Goal: Task Accomplishment & Management: Manage account settings

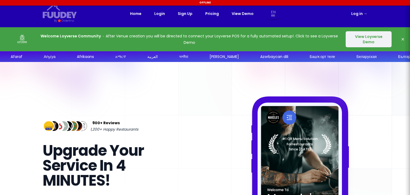
select select "en"
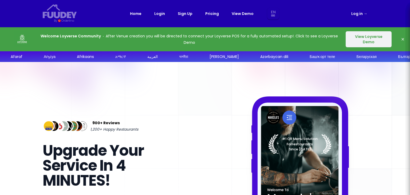
click at [365, 38] on button "View Loyverse Demo" at bounding box center [369, 39] width 46 height 16
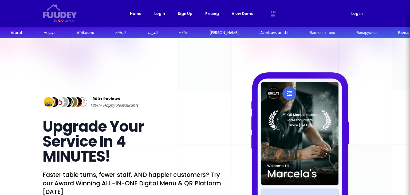
select select "en"
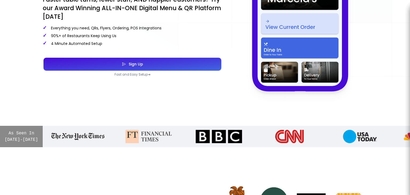
scroll to position [174, 0]
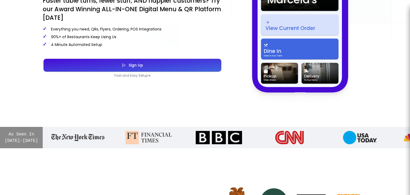
click at [151, 62] on button "Sign Up" at bounding box center [133, 65] width 178 height 13
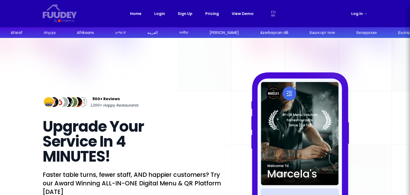
select select "en"
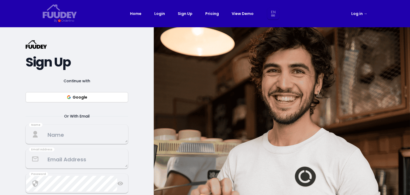
click at [90, 95] on button "Google" at bounding box center [77, 97] width 103 height 10
click at [59, 134] on textarea at bounding box center [76, 135] width 101 height 16
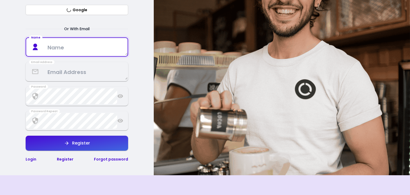
scroll to position [76, 0]
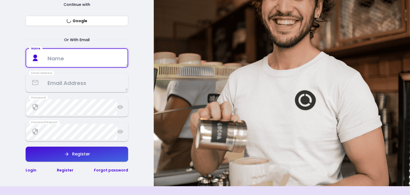
select select "en"
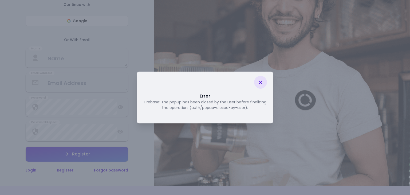
click at [262, 83] on icon at bounding box center [260, 82] width 6 height 6
select select "en"
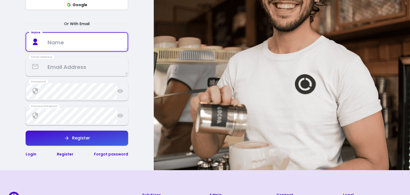
scroll to position [93, 0]
type textarea "Enzo"
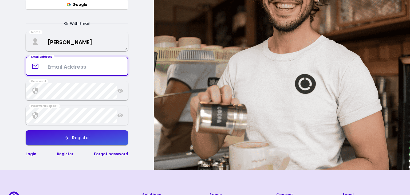
click at [66, 67] on textarea at bounding box center [76, 66] width 101 height 16
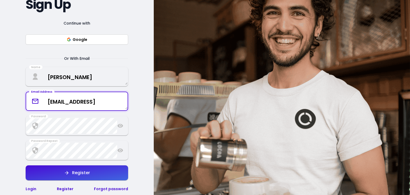
type textarea "[EMAIL_ADDRESS]"
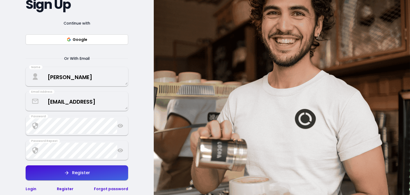
select select "en"
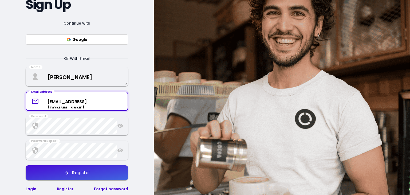
type textarea "[EMAIL_ADDRESS][DOMAIN_NAME]"
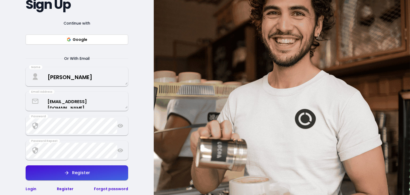
click at [120, 127] on icon at bounding box center [121, 126] width 6 height 4
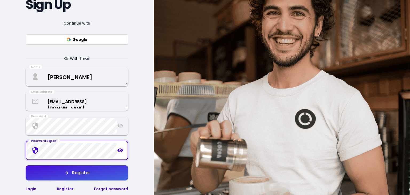
click at [80, 175] on div "Register" at bounding box center [79, 173] width 21 height 4
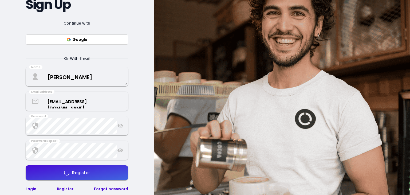
select select "en"
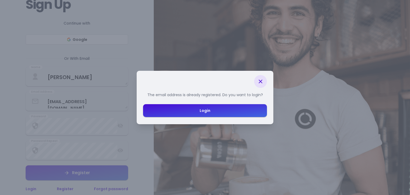
click at [215, 110] on button "Login" at bounding box center [205, 110] width 124 height 13
select select "en"
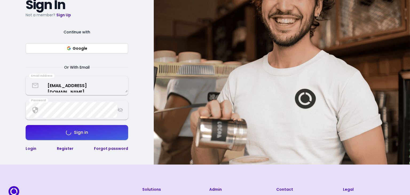
scroll to position [58, 0]
select select "en"
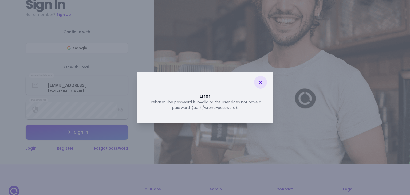
click at [260, 85] on icon at bounding box center [260, 82] width 6 height 6
select select "en"
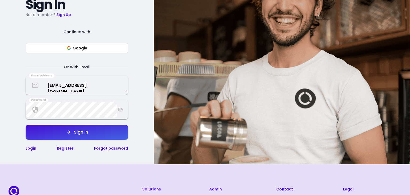
click at [33, 148] on link "Login" at bounding box center [31, 148] width 11 height 5
click at [30, 149] on link "Login" at bounding box center [31, 148] width 11 height 5
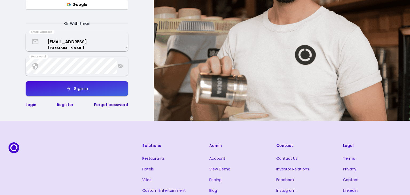
scroll to position [0, 0]
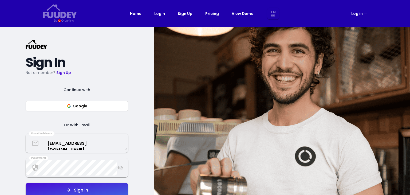
click at [156, 15] on link "Login" at bounding box center [159, 13] width 11 height 6
select select "en"
click at [358, 12] on link "Log in →" at bounding box center [359, 13] width 16 height 6
select select "en"
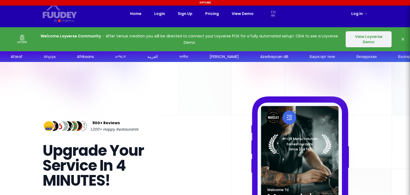
select select "en"
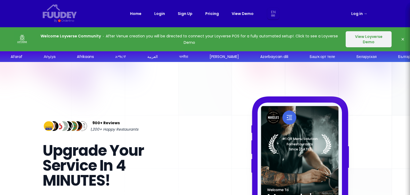
select select "en"
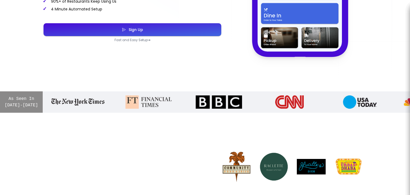
select select "en"
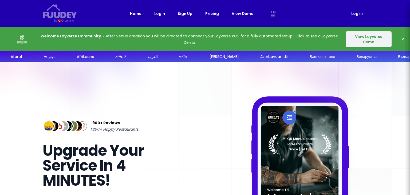
click at [157, 15] on link "Login" at bounding box center [159, 13] width 11 height 6
select select "en"
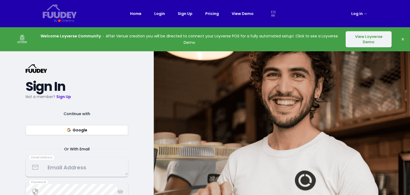
select select "en"
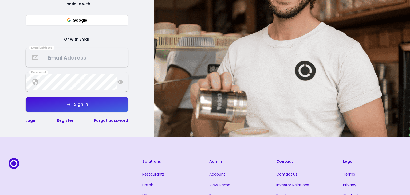
scroll to position [134, 0]
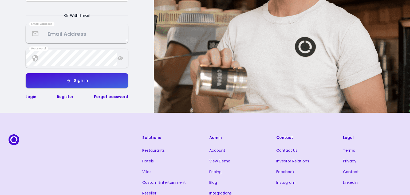
click at [28, 97] on link "Login" at bounding box center [31, 96] width 11 height 5
select select "en"
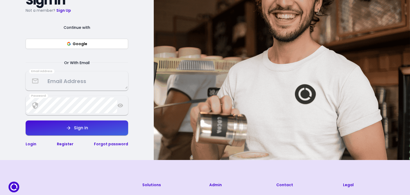
scroll to position [0, 0]
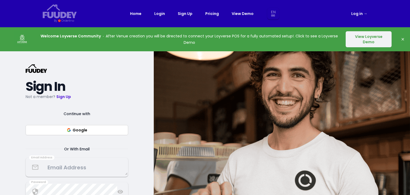
click at [402, 38] on icon "button" at bounding box center [403, 39] width 2 height 2
select select "en"
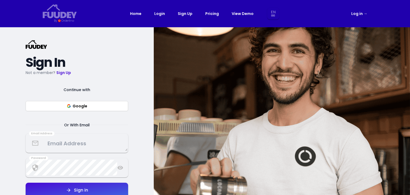
click at [356, 15] on link "Log in →" at bounding box center [359, 13] width 16 height 6
select select "en"
click at [364, 13] on span "→" at bounding box center [366, 13] width 4 height 5
select select "en"
click at [367, 13] on span "→" at bounding box center [366, 13] width 4 height 5
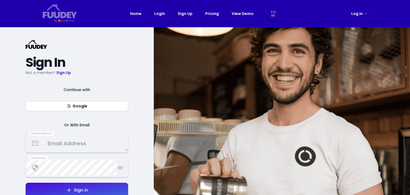
select select "en"
click at [357, 13] on link "Log in →" at bounding box center [359, 13] width 16 height 6
select select "en"
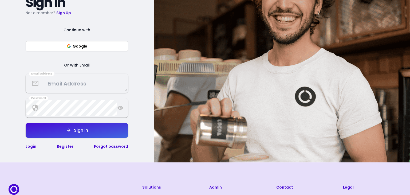
scroll to position [60, 0]
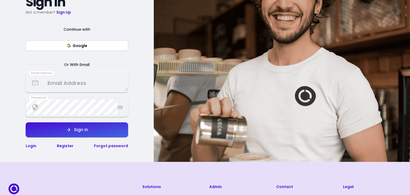
click at [30, 146] on link "Login" at bounding box center [31, 145] width 11 height 5
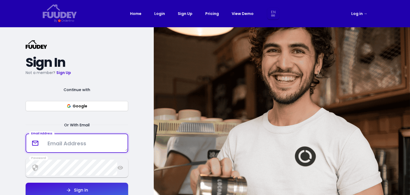
click at [78, 149] on textarea at bounding box center [76, 143] width 101 height 16
type textarea "[EMAIL_ADDRESS][DOMAIN_NAME]"
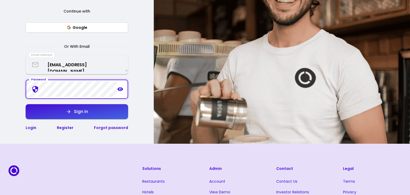
scroll to position [81, 0]
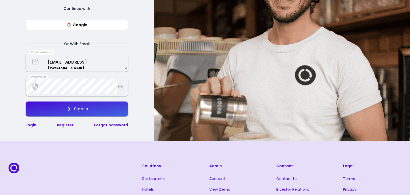
click at [31, 126] on link "Login" at bounding box center [31, 124] width 11 height 5
click at [75, 107] on div "Sign in" at bounding box center [79, 109] width 17 height 4
select select "en"
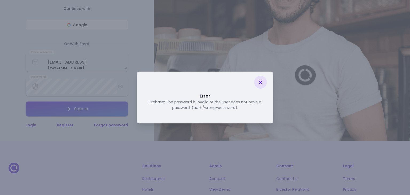
click at [262, 83] on icon at bounding box center [261, 82] width 4 height 4
select select "en"
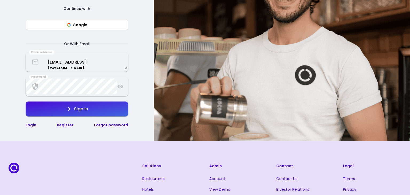
click at [122, 85] on icon at bounding box center [120, 86] width 6 height 6
click at [90, 115] on button "Sign in" at bounding box center [77, 108] width 103 height 15
select select "en"
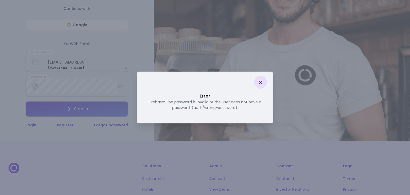
click at [258, 83] on icon at bounding box center [260, 82] width 6 height 6
select select "en"
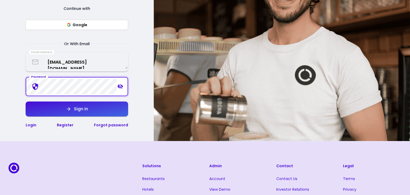
click at [25, 84] on div "{/* Added fill="currentColor" here */} {/* This rectangle defines the backgroun…" at bounding box center [77, 43] width 154 height 195
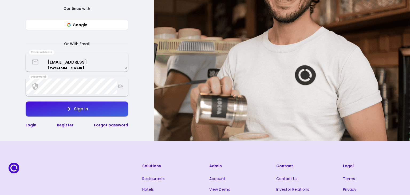
click at [104, 124] on link "Forgot password" at bounding box center [111, 124] width 34 height 5
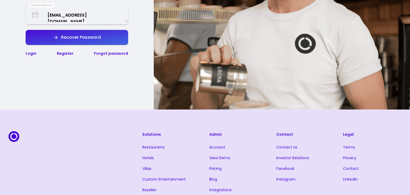
click at [96, 38] on div "Recover Password" at bounding box center [79, 37] width 42 height 4
select select "en"
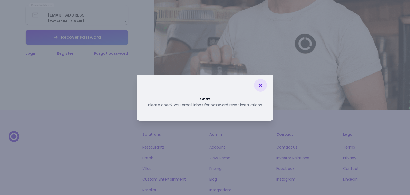
select select "en"
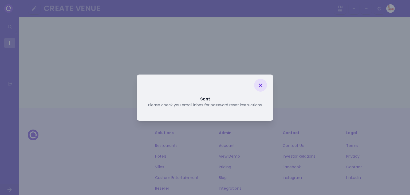
scroll to position [334, 0]
select select "en"
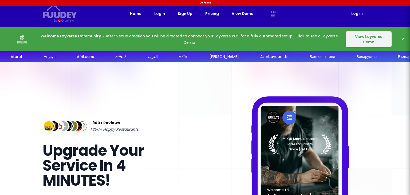
select select "en"
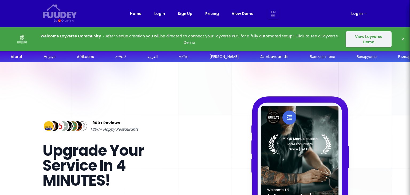
select select "en"
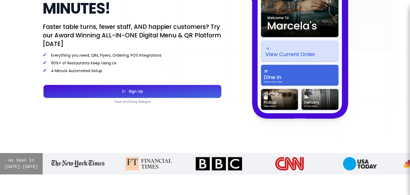
select select "en"
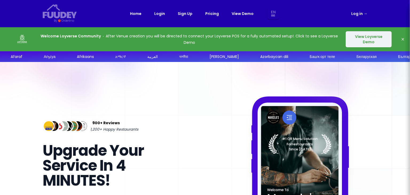
click at [361, 11] on link "Log in →" at bounding box center [359, 13] width 16 height 6
select select "en"
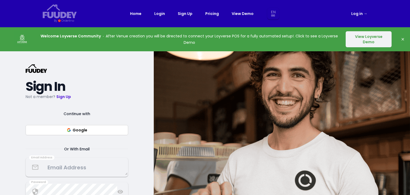
select select "en"
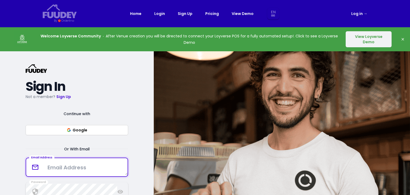
click at [68, 166] on textarea at bounding box center [76, 167] width 101 height 16
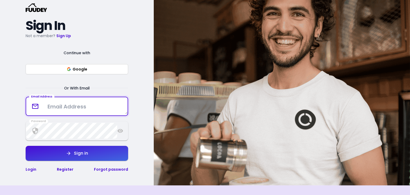
scroll to position [62, 0]
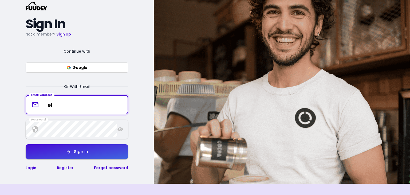
type textarea "elm"
select select "en"
type textarea "[EMAIL_ADDRESS][DOMAIN_NAME]"
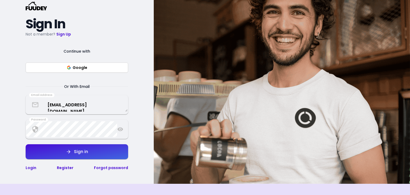
click at [89, 155] on button "Sign in" at bounding box center [77, 151] width 103 height 15
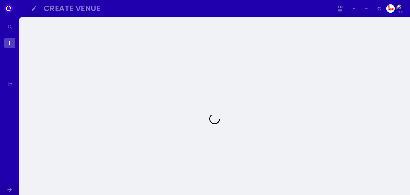
select select "en"
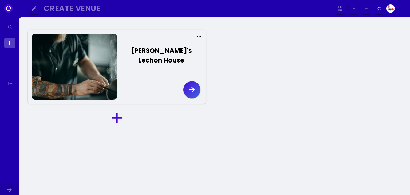
click at [194, 87] on icon "button" at bounding box center [192, 90] width 6 height 6
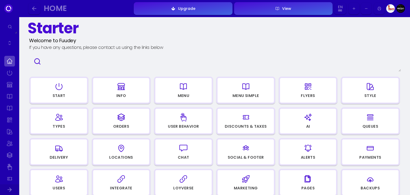
scroll to position [7, 0]
click at [75, 93] on div "Start" at bounding box center [59, 96] width 56 height 7
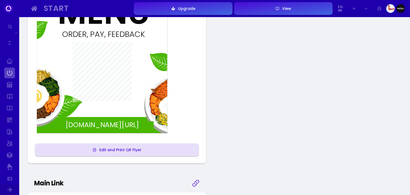
scroll to position [138, 0]
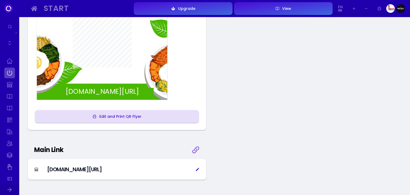
click at [107, 115] on div "Edit and Print QR Flyer" at bounding box center [119, 117] width 45 height 4
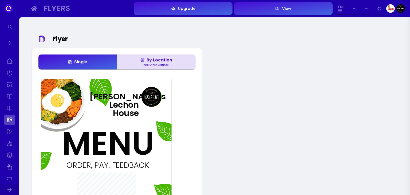
click at [72, 92] on img at bounding box center [57, 100] width 87 height 103
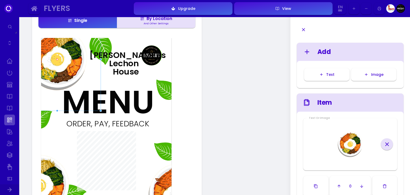
scroll to position [42, 0]
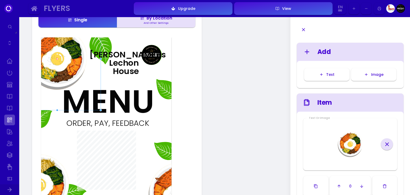
click at [148, 54] on img at bounding box center [152, 55] width 20 height 20
type input "#ffffff"
type input "#4ab703"
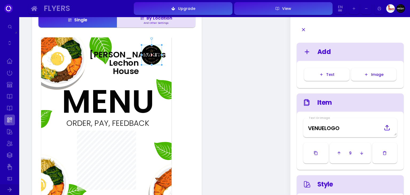
click at [387, 128] on icon at bounding box center [387, 127] width 6 height 6
click at [0, 0] on input "file" at bounding box center [0, 0] width 0 height 0
click at [386, 129] on icon at bounding box center [387, 127] width 6 height 6
click at [0, 0] on input "file" at bounding box center [0, 0] width 0 height 0
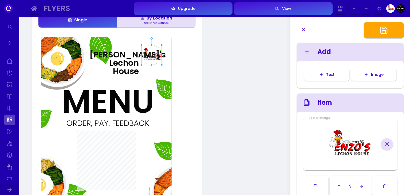
scroll to position [66, 0]
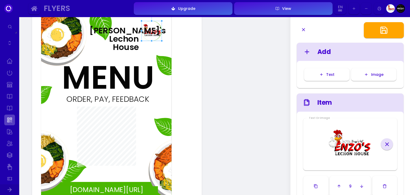
click at [127, 99] on div "ORDER, PAY, FEEDBACK" at bounding box center [107, 99] width 87 height 8
type input "#0a0a0a"
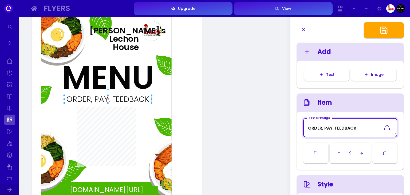
drag, startPoint x: 357, startPoint y: 129, endPoint x: 299, endPoint y: 129, distance: 57.7
click at [299, 129] on div "Text Or Image ORDER, PAY, FEEDBACK 9" at bounding box center [350, 141] width 107 height 58
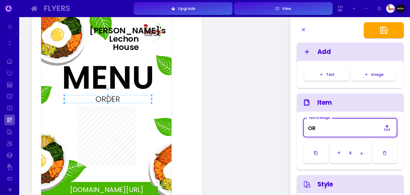
type Image "O"
type Image "C"
type Image "O"
type Image "SCAN TO ORDER"
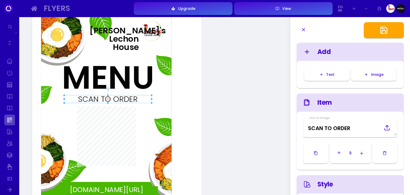
click at [340, 153] on icon "button" at bounding box center [339, 153] width 4 height 4
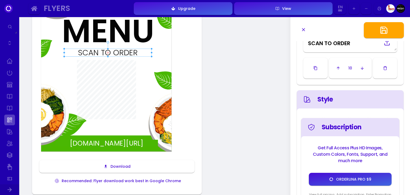
scroll to position [102, 0]
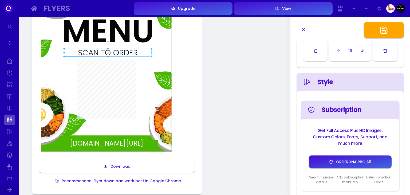
click at [338, 80] on div "Style" at bounding box center [356, 82] width 77 height 10
click at [331, 86] on div "Style" at bounding box center [356, 82] width 77 height 10
click at [318, 83] on div "Style" at bounding box center [356, 82] width 77 height 10
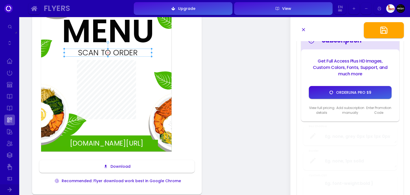
scroll to position [0, 0]
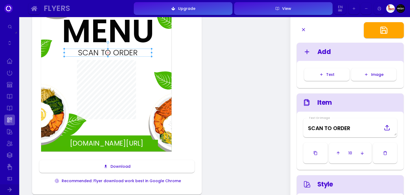
click at [383, 70] on button "Image" at bounding box center [373, 74] width 45 height 13
click at [116, 61] on img at bounding box center [113, 57] width 11 height 17
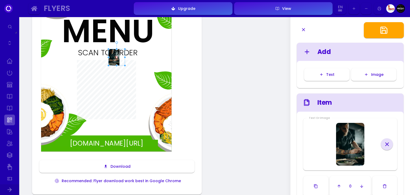
type input "#ffffff"
drag, startPoint x: 116, startPoint y: 61, endPoint x: 151, endPoint y: 47, distance: 37.8
click at [128, 47] on div "MENU" at bounding box center [95, 31] width 66 height 32
click at [116, 60] on img at bounding box center [113, 57] width 11 height 17
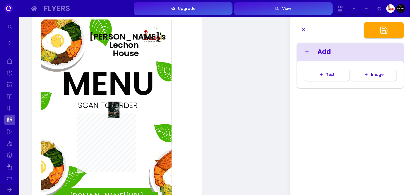
scroll to position [59, 0]
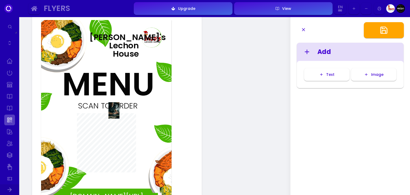
click at [114, 118] on img at bounding box center [113, 110] width 11 height 17
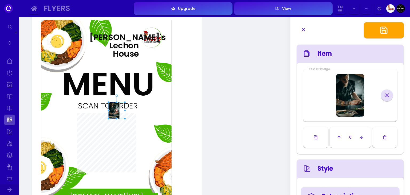
scroll to position [50, 0]
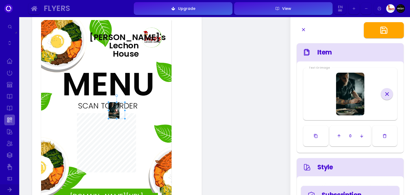
click at [388, 93] on icon at bounding box center [387, 94] width 6 height 6
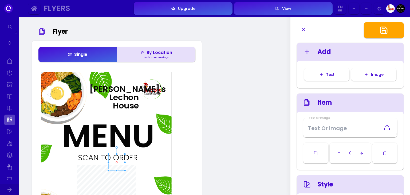
scroll to position [6, 0]
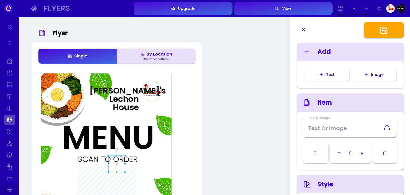
click at [71, 100] on img at bounding box center [57, 95] width 87 height 103
type input "#ffffff"
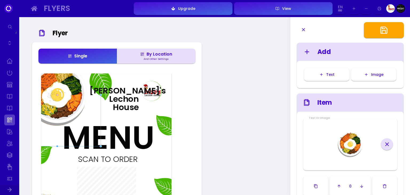
click at [62, 82] on img at bounding box center [57, 95] width 87 height 103
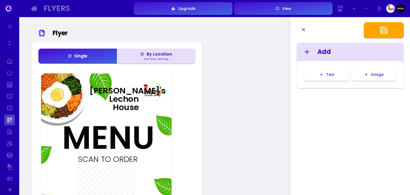
click at [46, 75] on img at bounding box center [57, 95] width 87 height 103
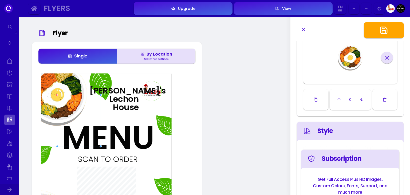
scroll to position [87, 0]
click at [358, 66] on img at bounding box center [350, 57] width 43 height 43
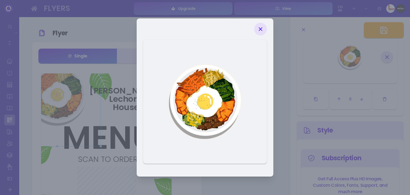
click at [217, 94] on img at bounding box center [205, 102] width 124 height 124
click at [263, 29] on icon at bounding box center [260, 29] width 6 height 6
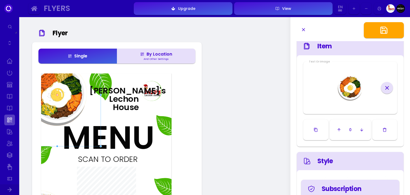
scroll to position [56, 0]
click at [339, 128] on icon "button" at bounding box center [339, 130] width 4 height 4
click at [314, 131] on icon "button" at bounding box center [316, 130] width 4 height 4
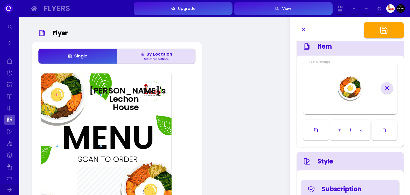
click at [387, 86] on icon at bounding box center [387, 88] width 6 height 6
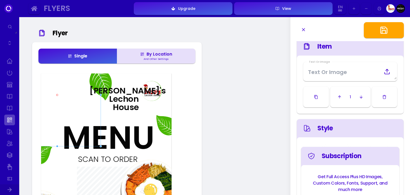
click at [389, 73] on icon at bounding box center [387, 71] width 6 height 6
click at [0, 0] on input "file" at bounding box center [0, 0] width 0 height 0
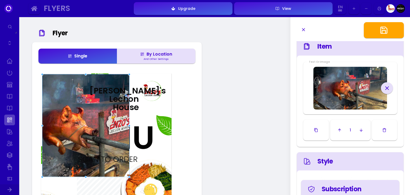
drag, startPoint x: 66, startPoint y: 101, endPoint x: 95, endPoint y: 131, distance: 41.8
click at [95, 131] on img at bounding box center [85, 125] width 87 height 103
drag, startPoint x: 69, startPoint y: 123, endPoint x: 79, endPoint y: 105, distance: 20.9
click at [386, 87] on icon at bounding box center [387, 88] width 4 height 4
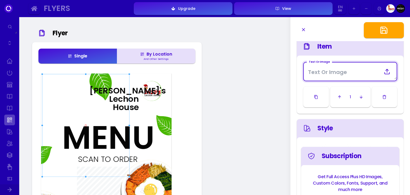
click at [343, 72] on Image at bounding box center [350, 72] width 93 height 16
click at [388, 73] on icon at bounding box center [387, 71] width 6 height 6
click at [0, 0] on input "file" at bounding box center [0, 0] width 0 height 0
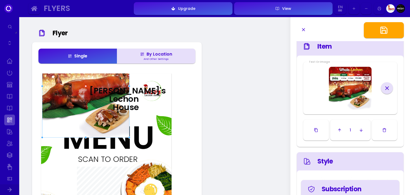
drag, startPoint x: 82, startPoint y: 117, endPoint x: 82, endPoint y: 78, distance: 39.0
click at [82, 78] on img at bounding box center [85, 86] width 87 height 103
drag, startPoint x: 87, startPoint y: 106, endPoint x: 86, endPoint y: 102, distance: 3.6
type input "#ffffff"
drag, startPoint x: 86, startPoint y: 102, endPoint x: 75, endPoint y: 99, distance: 11.5
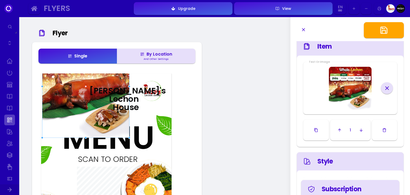
click at [75, 99] on img at bounding box center [85, 86] width 87 height 103
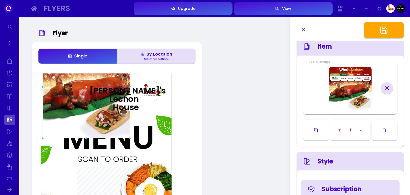
click at [75, 99] on img at bounding box center [86, 87] width 87 height 103
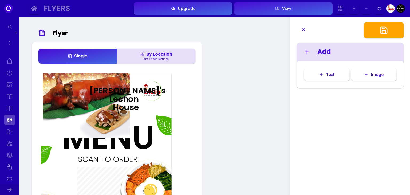
scroll to position [0, 0]
click at [75, 99] on img at bounding box center [86, 87] width 87 height 103
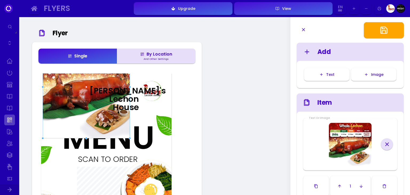
click at [88, 97] on img at bounding box center [86, 87] width 87 height 103
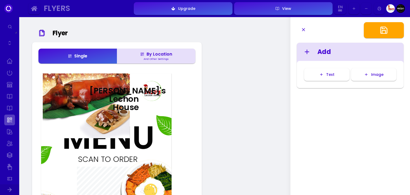
click at [110, 95] on div "[PERSON_NAME]'s Lechon House" at bounding box center [113, 91] width 49 height 8
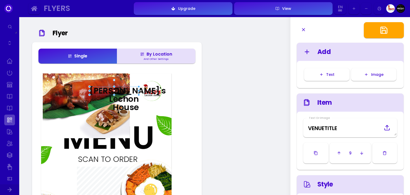
click at [57, 92] on img at bounding box center [86, 87] width 87 height 103
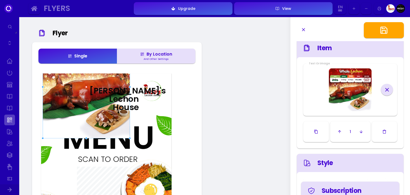
scroll to position [56, 0]
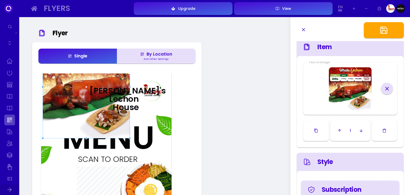
click at [339, 129] on polyline "button" at bounding box center [339, 129] width 2 height 1
click at [339, 129] on icon "button" at bounding box center [339, 130] width 4 height 4
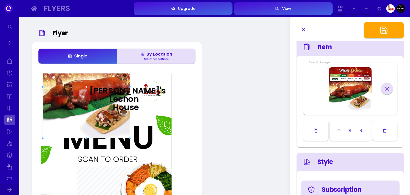
click at [335, 84] on img at bounding box center [350, 88] width 43 height 43
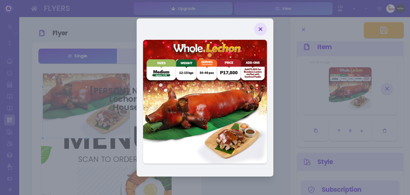
click at [262, 29] on icon at bounding box center [260, 29] width 6 height 6
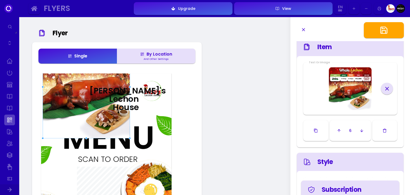
click at [346, 92] on img at bounding box center [350, 88] width 43 height 43
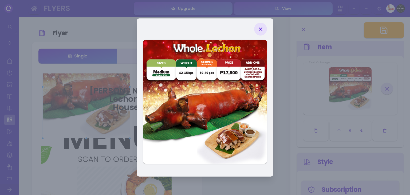
click at [231, 104] on img at bounding box center [205, 102] width 124 height 124
drag, startPoint x: 231, startPoint y: 104, endPoint x: 231, endPoint y: 73, distance: 31.0
click at [231, 73] on img at bounding box center [205, 102] width 124 height 124
click at [262, 26] on icon at bounding box center [260, 29] width 6 height 6
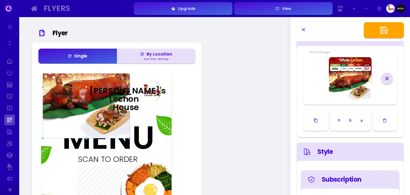
scroll to position [65, 0]
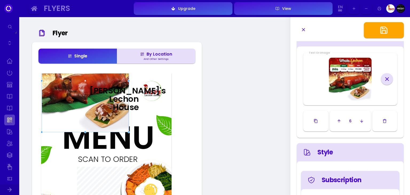
drag, startPoint x: 84, startPoint y: 88, endPoint x: 84, endPoint y: 83, distance: 5.1
click at [84, 83] on img at bounding box center [85, 80] width 87 height 103
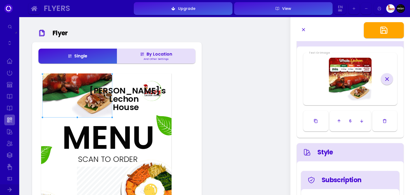
drag, startPoint x: 129, startPoint y: 133, endPoint x: 111, endPoint y: 118, distance: 23.4
click at [111, 118] on div at bounding box center [112, 117] width 2 height 2
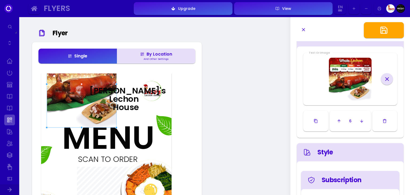
drag, startPoint x: 81, startPoint y: 94, endPoint x: 85, endPoint y: 103, distance: 10.1
click at [85, 103] on img at bounding box center [82, 84] width 70 height 87
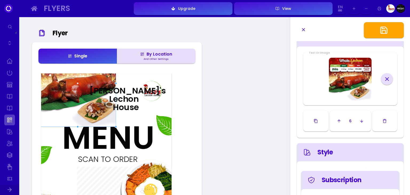
drag, startPoint x: 45, startPoint y: 83, endPoint x: 38, endPoint y: 83, distance: 6.7
click at [38, 83] on div "[DOMAIN_NAME][URL] [PERSON_NAME]'s Lechon House MENU SCAN TO ORDER Download Rec…" at bounding box center [116, 183] width 157 height 224
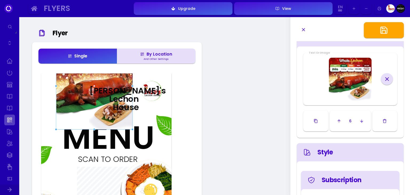
drag, startPoint x: 56, startPoint y: 87, endPoint x: 73, endPoint y: 90, distance: 17.3
click at [73, 90] on img at bounding box center [94, 85] width 76 height 87
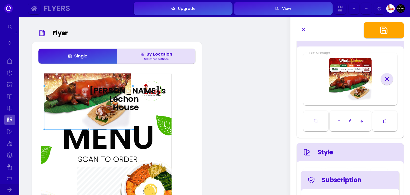
drag, startPoint x: 56, startPoint y: 87, endPoint x: 44, endPoint y: 85, distance: 12.4
click at [44, 85] on div at bounding box center [44, 86] width 2 height 2
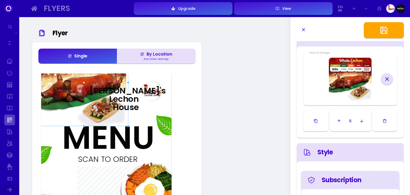
drag, startPoint x: 100, startPoint y: 81, endPoint x: 96, endPoint y: 78, distance: 5.8
click at [96, 78] on img at bounding box center [83, 82] width 87 height 87
type input "#ffffff"
drag, startPoint x: 128, startPoint y: 82, endPoint x: 147, endPoint y: 83, distance: 18.5
click at [144, 83] on div at bounding box center [143, 83] width 2 height 2
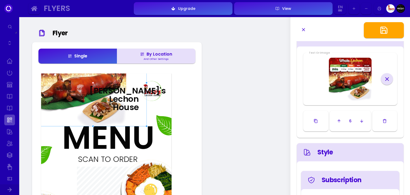
click at [174, 107] on div "[DOMAIN_NAME][URL] [PERSON_NAME]'s Lechon House MENU SCAN TO ORDER" at bounding box center [107, 167] width 135 height 190
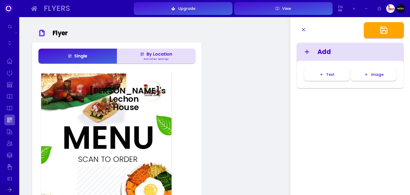
click at [53, 93] on img at bounding box center [83, 82] width 87 height 87
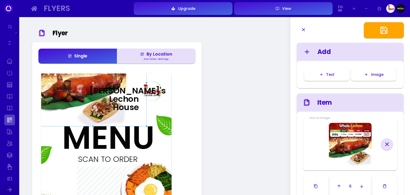
click at [387, 144] on icon at bounding box center [387, 144] width 4 height 4
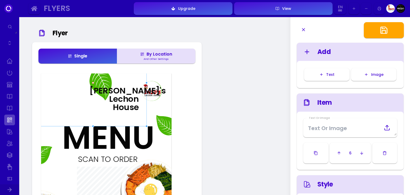
click at [122, 139] on img at bounding box center [150, 190] width 87 height 103
type input "#ffffff"
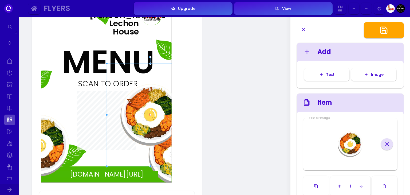
scroll to position [82, 0]
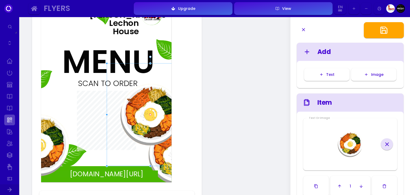
click at [152, 120] on img at bounding box center [150, 114] width 87 height 103
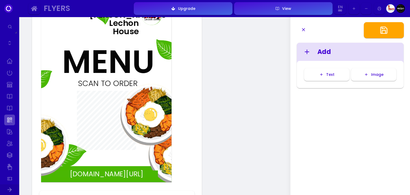
click at [152, 120] on img at bounding box center [150, 114] width 87 height 103
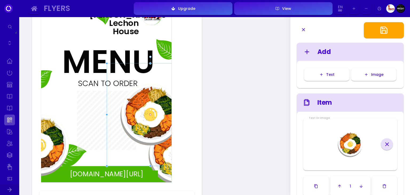
click at [386, 146] on icon at bounding box center [387, 144] width 6 height 6
type input "#ffffff"
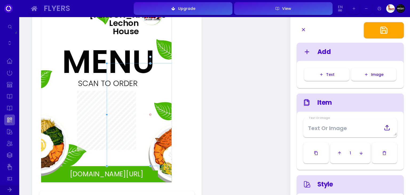
click at [167, 154] on div at bounding box center [150, 114] width 87 height 103
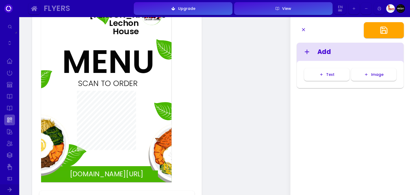
click at [52, 136] on img at bounding box center [39, 145] width 87 height 103
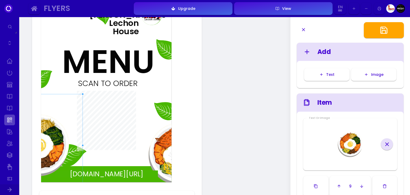
click at [389, 144] on icon at bounding box center [387, 144] width 6 height 6
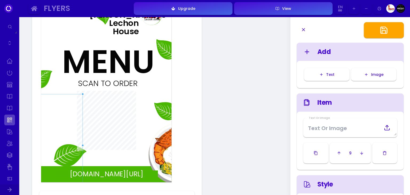
click at [161, 144] on div at bounding box center [150, 114] width 87 height 103
type input "#ffffff"
click at [161, 144] on div at bounding box center [150, 114] width 87 height 103
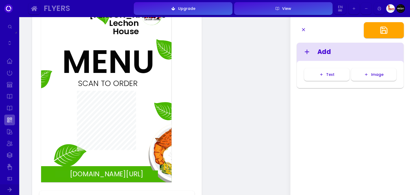
click at [167, 161] on div at bounding box center [150, 114] width 87 height 103
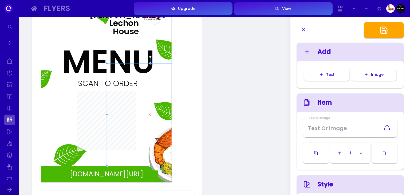
click at [168, 172] on img at bounding box center [178, 154] width 87 height 103
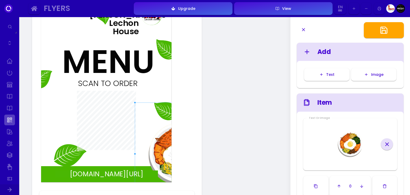
click at [390, 146] on div at bounding box center [387, 144] width 12 height 12
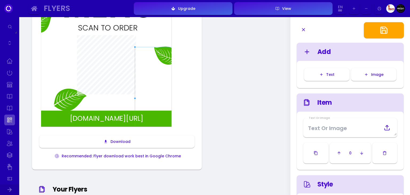
scroll to position [138, 0]
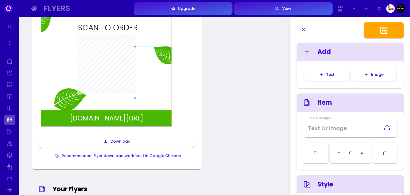
click at [76, 123] on div at bounding box center [39, 89] width 87 height 103
type input "#ffffff"
click at [68, 114] on div at bounding box center [39, 89] width 87 height 103
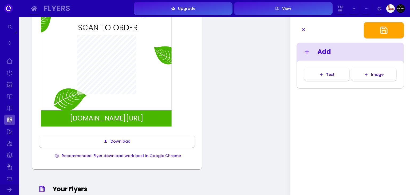
click at [132, 118] on div "[DOMAIN_NAME][URL]" at bounding box center [106, 118] width 103 height 7
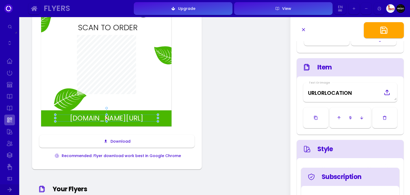
scroll to position [35, 0]
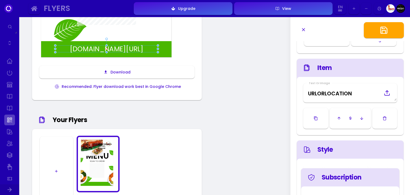
scroll to position [0, 0]
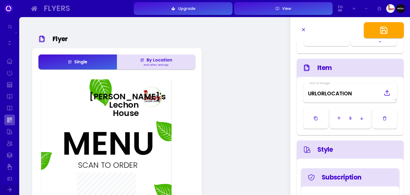
click at [151, 96] on img at bounding box center [152, 97] width 20 height 20
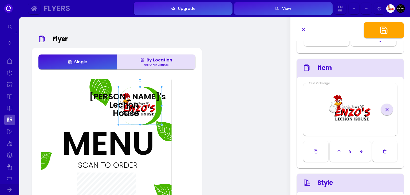
drag, startPoint x: 141, startPoint y: 106, endPoint x: 118, endPoint y: 124, distance: 29.3
click at [118, 124] on div at bounding box center [118, 125] width 2 height 2
click at [94, 81] on div at bounding box center [93, 88] width 107 height 87
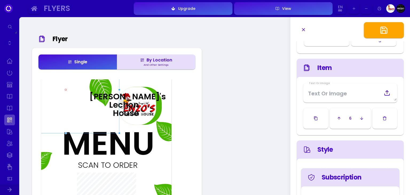
type input "#ffffff"
drag, startPoint x: 98, startPoint y: 86, endPoint x: 71, endPoint y: 87, distance: 27.8
click at [71, 87] on div at bounding box center [65, 89] width 107 height 87
click at [386, 117] on icon "button" at bounding box center [385, 117] width 2 height 3
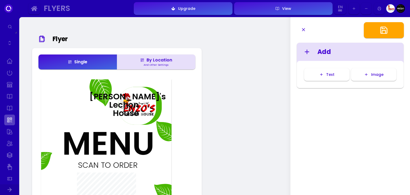
click at [101, 96] on div "[PERSON_NAME]'s Lechon House" at bounding box center [113, 96] width 49 height 8
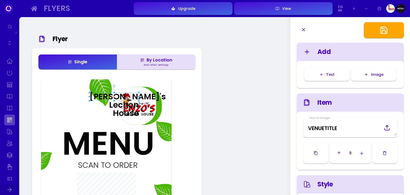
click at [96, 78] on div "[DOMAIN_NAME][URL] [PERSON_NAME]'s Lechon House MENU SCAN TO ORDER" at bounding box center [107, 173] width 135 height 190
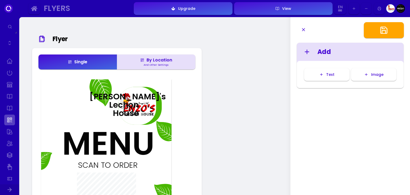
click at [97, 84] on img at bounding box center [99, 88] width 52 height 52
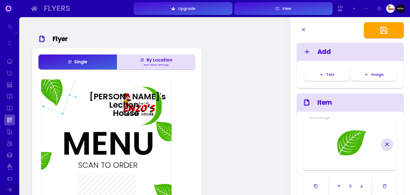
drag, startPoint x: 97, startPoint y: 84, endPoint x: 48, endPoint y: 83, distance: 49.7
click at [48, 83] on img at bounding box center [50, 87] width 52 height 52
click at [130, 100] on div "[PERSON_NAME]'s Lechon House" at bounding box center [113, 96] width 49 height 8
type input "#080808"
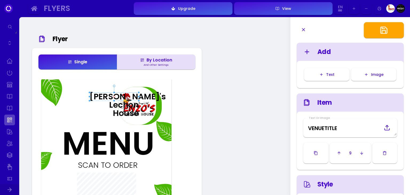
click at [385, 153] on icon "button" at bounding box center [385, 153] width 4 height 4
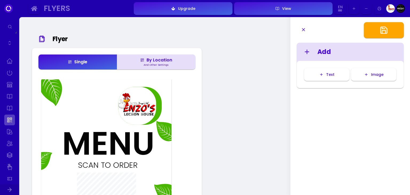
click at [142, 104] on img at bounding box center [137, 106] width 38 height 38
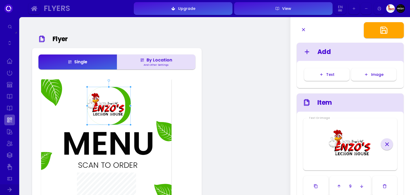
drag, startPoint x: 142, startPoint y: 104, endPoint x: 111, endPoint y: 104, distance: 31.0
click at [111, 104] on img at bounding box center [106, 106] width 38 height 38
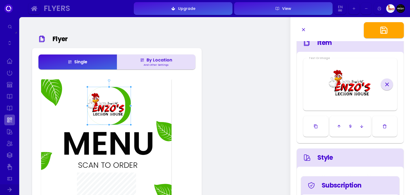
scroll to position [61, 0]
click at [339, 125] on icon "button" at bounding box center [339, 125] width 4 height 4
click at [339, 125] on icon "button" at bounding box center [338, 125] width 4 height 4
click at [339, 125] on icon "button" at bounding box center [339, 125] width 4 height 4
click at [339, 125] on icon "button" at bounding box center [338, 125] width 4 height 4
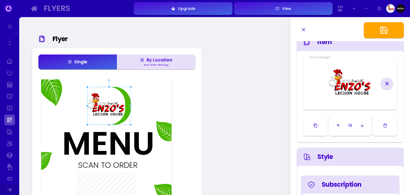
click at [339, 125] on icon "button" at bounding box center [338, 125] width 4 height 4
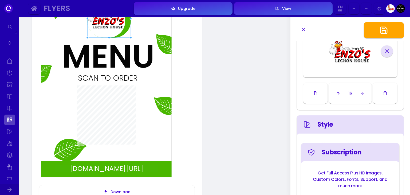
scroll to position [95, 0]
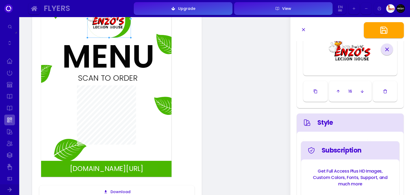
click at [322, 127] on div "Style" at bounding box center [350, 123] width 107 height 18
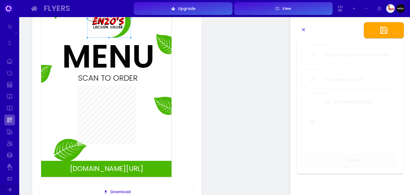
scroll to position [0, 0]
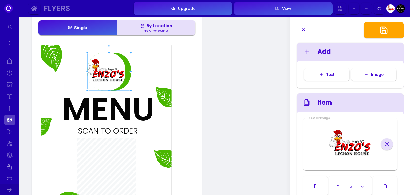
scroll to position [34, 0]
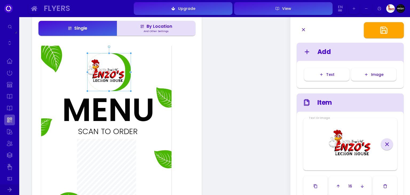
click at [115, 106] on div "MENU" at bounding box center [95, 110] width 66 height 32
type input "#050505"
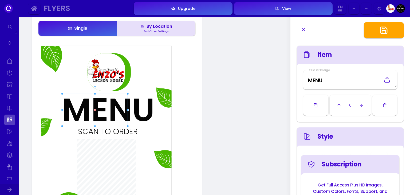
scroll to position [44, 0]
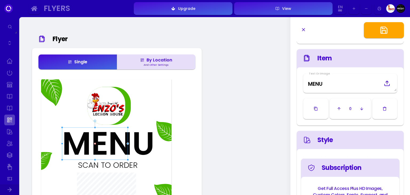
scroll to position [0, 0]
click at [396, 30] on button "button" at bounding box center [384, 30] width 40 height 16
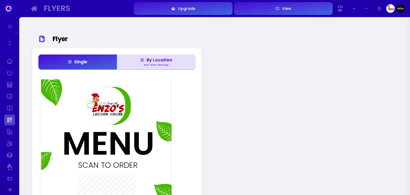
click at [291, 8] on div "View" at bounding box center [286, 9] width 12 height 4
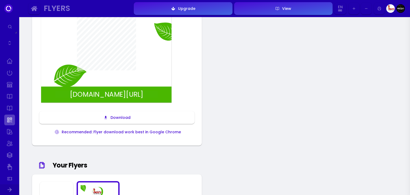
scroll to position [162, 0]
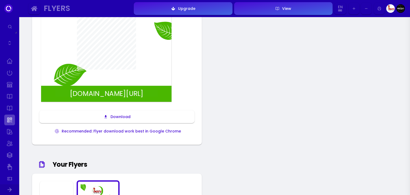
click at [120, 118] on div "Download" at bounding box center [119, 117] width 23 height 4
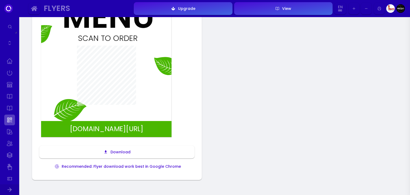
scroll to position [114, 0]
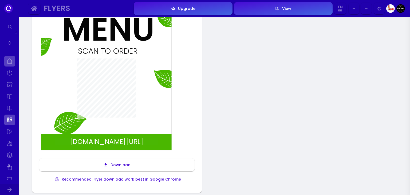
click at [11, 60] on link at bounding box center [9, 61] width 11 height 11
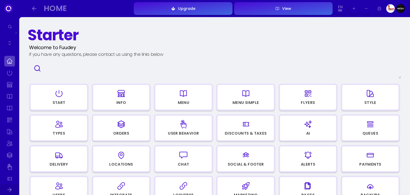
click at [123, 102] on div "Info" at bounding box center [121, 103] width 10 height 4
select select "PHP"
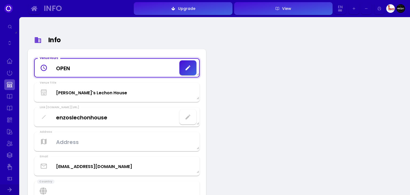
click at [158, 75] on Hours "OPEN" at bounding box center [117, 68] width 165 height 16
click at [192, 69] on div "button" at bounding box center [188, 68] width 10 height 6
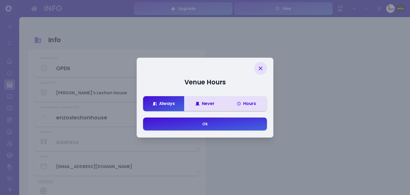
click at [244, 103] on div "Hours" at bounding box center [246, 103] width 19 height 4
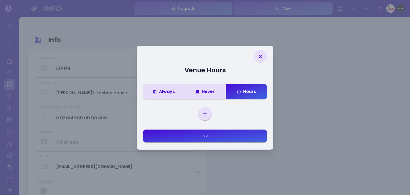
click at [203, 111] on select "[DATE] [DATE] [DATE] [DATE] [DATE] [DATE] [DATE]" at bounding box center [205, 114] width 11 height 8
select select "[DATE]"
click at [200, 118] on select "[DATE] [DATE] [DATE] [DATE] [DATE] [DATE] [DATE]" at bounding box center [205, 114] width 11 height 8
select select "00"
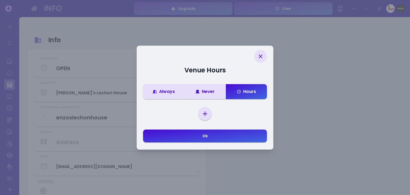
select select "23"
select select "59"
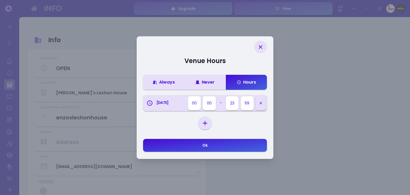
click at [205, 122] on select "[DATE] [DATE] [DATE] [DATE] [DATE] [DATE] [DATE]" at bounding box center [205, 123] width 11 height 8
select select "[DATE]"
click at [200, 127] on select "[DATE] [DATE] [DATE] [DATE] [DATE] [DATE] [DATE]" at bounding box center [205, 123] width 11 height 8
select select "00"
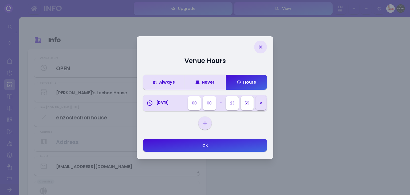
select select "23"
select select "59"
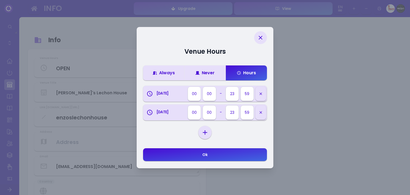
click at [206, 132] on select "[DATE] [DATE] [DATE] [DATE] [DATE] [DATE] [DATE]" at bounding box center [205, 132] width 11 height 8
select select "[DATE]"
click at [200, 136] on select "[DATE] [DATE] [DATE] [DATE] [DATE] [DATE] [DATE]" at bounding box center [205, 132] width 11 height 8
select select "00"
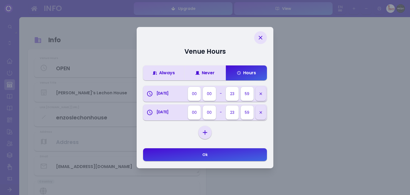
select select "23"
select select "59"
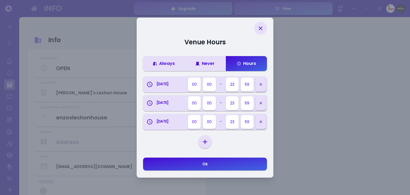
click at [204, 140] on select "[DATE] [DATE] [DATE] [DATE] [DATE] [DATE] [DATE]" at bounding box center [205, 142] width 11 height 8
select select "[DATE]"
click at [200, 146] on select "[DATE] [DATE] [DATE] [DATE] [DATE] [DATE] [DATE]" at bounding box center [205, 142] width 11 height 8
select select "00"
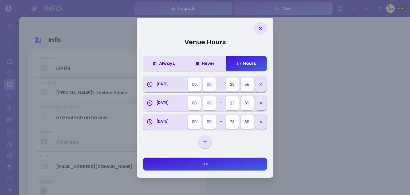
select select "23"
select select "59"
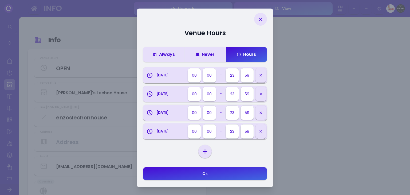
click at [207, 151] on select "[DATE] [DATE] [DATE] [DATE] [DATE] [DATE] [DATE]" at bounding box center [205, 151] width 11 height 8
select select "[DATE]"
click at [200, 155] on select "[DATE] [DATE] [DATE] [DATE] [DATE] [DATE] [DATE]" at bounding box center [205, 151] width 11 height 8
select select "00"
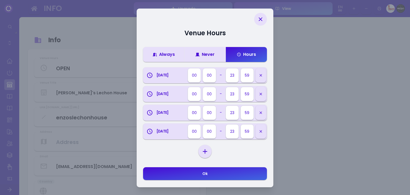
select select "23"
select select "59"
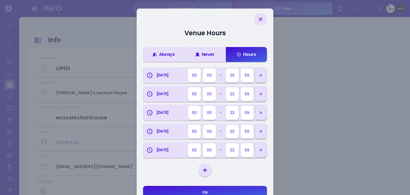
click at [205, 169] on select "[DATE] [DATE] [DATE] [DATE] [DATE] [DATE] [DATE]" at bounding box center [205, 170] width 11 height 8
select select "[DATE]"
click at [200, 174] on select "[DATE] [DATE] [DATE] [DATE] [DATE] [DATE] [DATE]" at bounding box center [205, 170] width 11 height 8
select select "00"
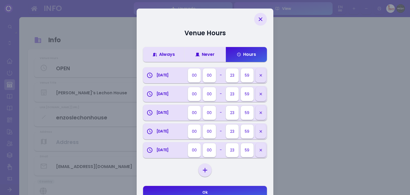
select select "23"
select select "59"
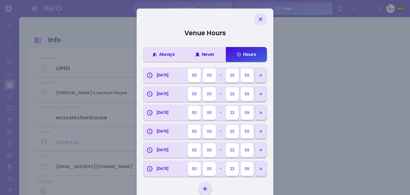
click at [202, 185] on select "[DATE] [DATE] [DATE] [DATE] [DATE] [DATE] [DATE]" at bounding box center [205, 189] width 11 height 8
select select "[DATE]"
click at [200, 193] on select "[DATE] [DATE] [DATE] [DATE] [DATE] [DATE] [DATE]" at bounding box center [205, 189] width 11 height 8
select select "00"
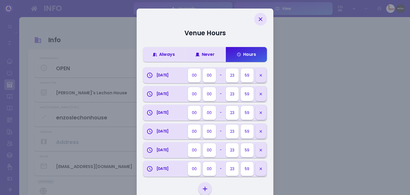
select select "23"
select select "59"
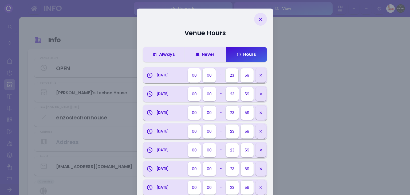
click at [196, 76] on select "00 01 02 03 04 05 06 07 08 09 10 11 12 13 14 15 16 17 18 19 20 21 22 23" at bounding box center [194, 75] width 13 height 14
select select "10"
click at [188, 68] on select "00 01 02 03 04 05 06 07 08 09 10 11 12 13 14 15 16 17 18 19 20 21 22 23" at bounding box center [194, 75] width 13 height 14
click at [233, 76] on select "00 01 02 03 04 05 06 07 08 09 10 11 12 13 14 15 16 17 18 19 20 21 22 23" at bounding box center [232, 75] width 13 height 14
select select "01"
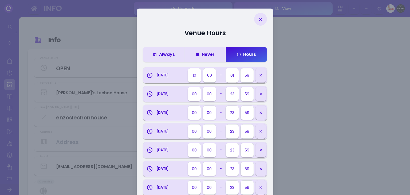
click at [226, 68] on select "00 01 02 03 04 05 06 07 08 09 10 11 12 13 14 15 16 17 18 19 20 21 22 23" at bounding box center [232, 75] width 13 height 14
click at [245, 77] on select "00 05 10 15 20 25 30 35 40 45 50 55 59" at bounding box center [247, 75] width 13 height 14
select select "00"
click at [241, 68] on select "00 05 10 15 20 25 30 35 40 45 50 55 59" at bounding box center [247, 75] width 13 height 14
click at [326, 75] on div "Venue Hours Always Never Hours [DATE] 00 01 02 03 04 05 06 07 08 09 10 11 12 13…" at bounding box center [205, 126] width 410 height 252
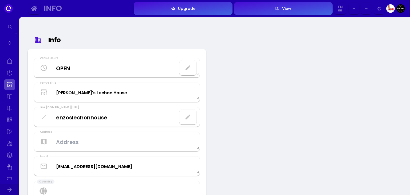
click at [194, 67] on button "button" at bounding box center [187, 67] width 17 height 15
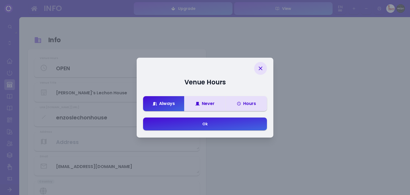
click at [247, 104] on div "Hours" at bounding box center [246, 103] width 19 height 4
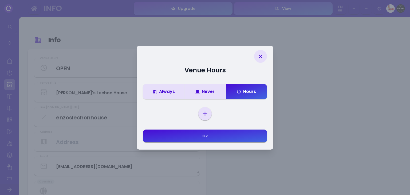
click at [206, 113] on select "[DATE] [DATE] [DATE] [DATE] [DATE] [DATE] [DATE]" at bounding box center [205, 114] width 11 height 8
select select "[DATE]"
click at [200, 118] on select "[DATE] [DATE] [DATE] [DATE] [DATE] [DATE] [DATE]" at bounding box center [205, 114] width 11 height 8
select select "00"
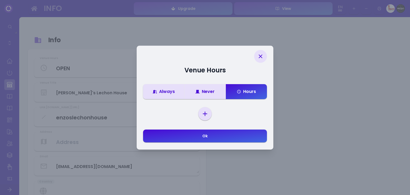
select select "23"
select select "59"
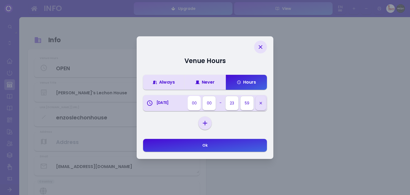
click at [194, 105] on select "00 01 02 03 04 05 06 07 08 09 10 11 12 13 14 15 16 17 18 19 20 21 22 23" at bounding box center [194, 103] width 13 height 14
select select "10"
click at [188, 96] on select "00 01 02 03 04 05 06 07 08 09 10 11 12 13 14 15 16 17 18 19 20 21 22 23" at bounding box center [194, 103] width 13 height 14
click at [230, 100] on select "00 01 02 03 04 05 06 07 08 09 10 11 12 13 14 15 16 17 18 19 20 21 22 23" at bounding box center [232, 103] width 13 height 14
select select "01"
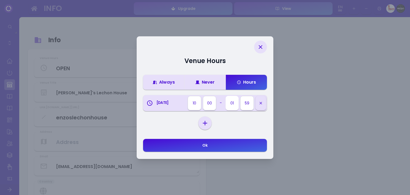
click at [226, 96] on select "00 01 02 03 04 05 06 07 08 09 10 11 12 13 14 15 16 17 18 19 20 21 22 23" at bounding box center [232, 103] width 13 height 14
click at [244, 106] on select "00 05 10 15 20 25 30 35 40 45 50 55 59" at bounding box center [247, 103] width 13 height 14
select select "00"
click at [241, 96] on select "00 05 10 15 20 25 30 35 40 45 50 55 59" at bounding box center [247, 103] width 13 height 14
click at [206, 128] on div "[DATE] [DATE] [DATE] [DATE] [DATE] [DATE] [DATE]" at bounding box center [204, 122] width 13 height 13
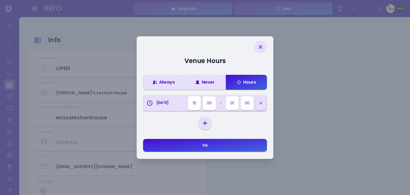
click at [205, 123] on select "[DATE] [DATE] [DATE] [DATE] [DATE] [DATE] [DATE]" at bounding box center [205, 123] width 11 height 8
select select "[DATE]"
click at [200, 127] on select "[DATE] [DATE] [DATE] [DATE] [DATE] [DATE] [DATE]" at bounding box center [205, 123] width 11 height 8
select select "00"
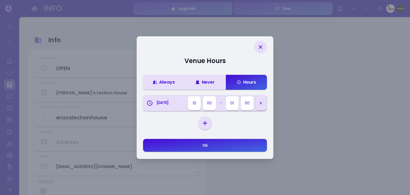
select select "23"
select select "59"
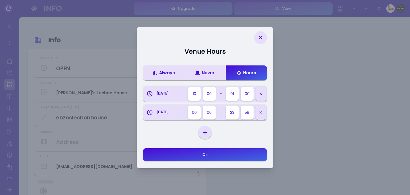
click at [206, 134] on select "[DATE] [DATE] [DATE] [DATE] [DATE] [DATE] [DATE]" at bounding box center [205, 132] width 11 height 8
select select "[DATE]"
click at [200, 136] on select "[DATE] [DATE] [DATE] [DATE] [DATE] [DATE] [DATE]" at bounding box center [205, 132] width 11 height 8
select select "00"
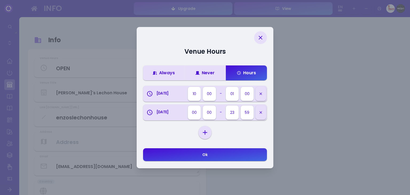
select select "23"
select select "59"
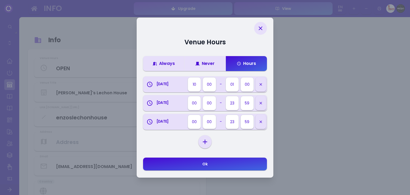
click at [205, 143] on select "[DATE] [DATE] [DATE] [DATE] [DATE] [DATE] [DATE]" at bounding box center [205, 142] width 11 height 8
select select "[DATE]"
click at [200, 146] on select "[DATE] [DATE] [DATE] [DATE] [DATE] [DATE] [DATE]" at bounding box center [205, 142] width 11 height 8
select select "00"
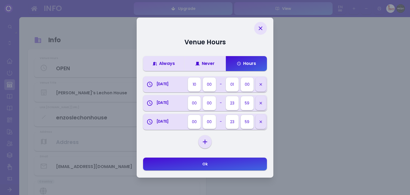
select select "23"
select select "59"
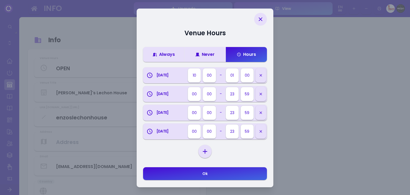
click at [206, 151] on select "[DATE] [DATE] [DATE] [DATE] [DATE] [DATE] [DATE]" at bounding box center [205, 151] width 11 height 8
select select "[DATE]"
click at [200, 155] on select "[DATE] [DATE] [DATE] [DATE] [DATE] [DATE] [DATE]" at bounding box center [205, 151] width 11 height 8
select select "00"
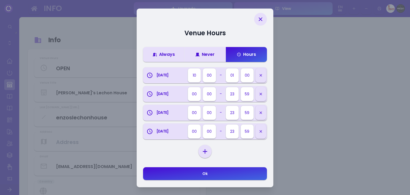
select select "23"
select select "59"
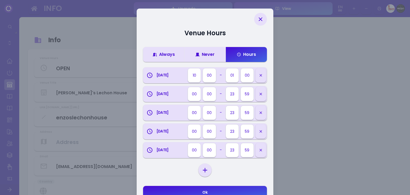
click at [207, 170] on select "[DATE] [DATE] [DATE] [DATE] [DATE] [DATE] [DATE]" at bounding box center [205, 170] width 11 height 8
select select "[DATE]"
click at [200, 174] on select "[DATE] [DATE] [DATE] [DATE] [DATE] [DATE] [DATE]" at bounding box center [205, 170] width 11 height 8
select select "00"
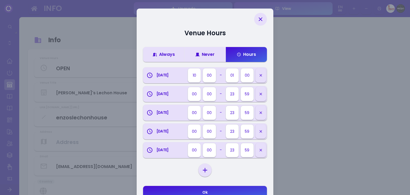
select select "23"
select select "59"
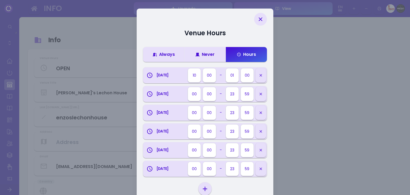
click at [204, 189] on select "[DATE] [DATE] [DATE] [DATE] [DATE] [DATE] [DATE]" at bounding box center [205, 189] width 11 height 8
select select "[DATE]"
click at [200, 193] on select "[DATE] [DATE] [DATE] [DATE] [DATE] [DATE] [DATE]" at bounding box center [205, 189] width 11 height 8
select select "00"
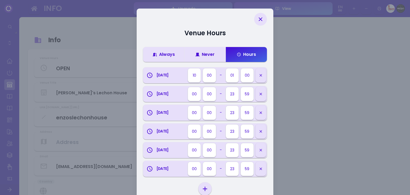
select select "23"
select select "59"
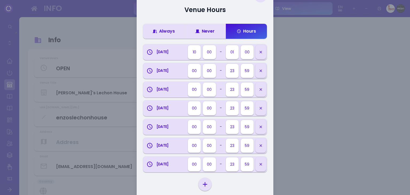
scroll to position [24, 0]
click at [150, 69] on icon at bounding box center [150, 70] width 6 height 6
click at [194, 67] on select "00 01 02 03 04 05 06 07 08 09 10 11 12 13 14 15 16 17 18 19 20 21 22 23" at bounding box center [194, 70] width 13 height 14
select select "10"
click at [188, 63] on select "00 01 02 03 04 05 06 07 08 09 10 11 12 13 14 15 16 17 18 19 20 21 22 23" at bounding box center [194, 70] width 13 height 14
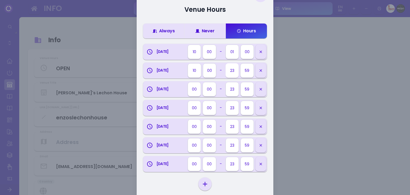
click at [232, 69] on select "00 01 02 03 04 05 06 07 08 09 10 11 12 13 14 15 16 17 18 19 20 21 22 23" at bounding box center [232, 70] width 13 height 14
select select "01"
click at [249, 72] on select "00 05 10 15 20 25 30 35 40 45 50 55 59" at bounding box center [247, 70] width 13 height 14
select select "00"
click at [241, 63] on select "00 05 10 15 20 25 30 35 40 45 50 55 59" at bounding box center [247, 70] width 13 height 14
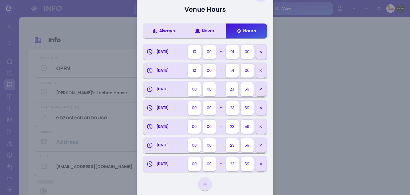
click at [196, 89] on select "00 01 02 03 04 05 06 07 08 09 10 11 12 13 14 15 16 17 18 19 20 21 22 23" at bounding box center [194, 89] width 13 height 14
select select "10"
click at [231, 93] on select "00 01 02 03 04 05 06 07 08 09 10 11 12 13 14 15 16 17 18 19 20 21 22 23" at bounding box center [232, 89] width 13 height 14
select select "01"
click at [246, 92] on select "00 05 10 15 20 25 30 35 40 45 50 55 59" at bounding box center [247, 89] width 13 height 14
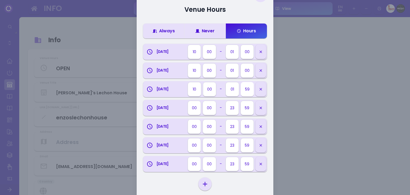
select select "00"
click at [194, 108] on select "00 01 02 03 04 05 06 07 08 09 10 11 12 13 14 15 16 17 18 19 20 21 22 23" at bounding box center [194, 108] width 13 height 14
select select "10"
click at [209, 109] on select "00 05 10 15 20 25 30 35 40 45 50 55 59" at bounding box center [209, 108] width 13 height 14
click at [237, 108] on select "00 01 02 03 04 05 06 07 08 09 10 11 12 13 14 15 16 17 18 19 20 21 22 23" at bounding box center [232, 108] width 13 height 14
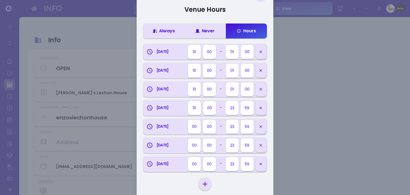
select select "01"
click at [249, 109] on select "00 05 10 15 20 25 30 35 40 45 50 55 59" at bounding box center [247, 108] width 13 height 14
select select "00"
click at [190, 127] on select "00 01 02 03 04 05 06 07 08 09 10 11 12 13 14 15 16 17 18 19 20 21 22 23" at bounding box center [194, 126] width 13 height 14
select select "10"
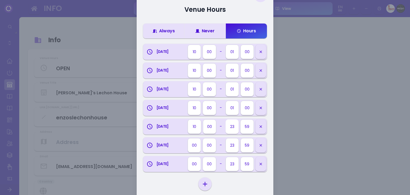
click at [233, 127] on select "00 01 02 03 04 05 06 07 08 09 10 11 12 13 14 15 16 17 18 19 20 21 22 23" at bounding box center [232, 126] width 13 height 14
select select "01"
click at [248, 129] on select "00 05 10 15 20 25 30 35 40 45 50 55 59" at bounding box center [247, 126] width 13 height 14
select select "00"
click at [197, 144] on select "00 01 02 03 04 05 06 07 08 09 10 11 12 13 14 15 16 17 18 19 20 21 22 23" at bounding box center [194, 145] width 13 height 14
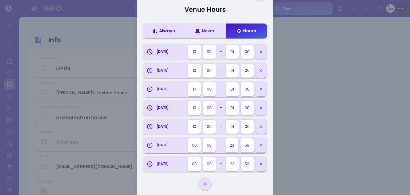
select select "10"
click at [233, 146] on select "00 01 02 03 04 05 06 07 08 09 10 11 12 13 14 15 16 17 18 19 20 21 22 23" at bounding box center [232, 145] width 13 height 14
select select "01"
click at [250, 144] on select "00 05 10 15 20 25 30 35 40 45 50 55 59" at bounding box center [247, 145] width 13 height 14
select select "00"
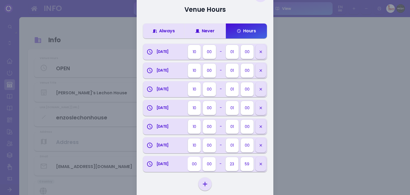
click at [196, 162] on select "00 01 02 03 04 05 06 07 08 09 10 11 12 13 14 15 16 17 18 19 20 21 22 23" at bounding box center [194, 164] width 13 height 14
select select "10"
click at [233, 162] on select "00 01 02 03 04 05 06 07 08 09 10 11 12 13 14 15 16 17 18 19 20 21 22 23" at bounding box center [232, 164] width 13 height 14
select select "01"
click at [248, 166] on select "00 05 10 15 20 25 30 35 40 45 50 55 59" at bounding box center [247, 164] width 13 height 14
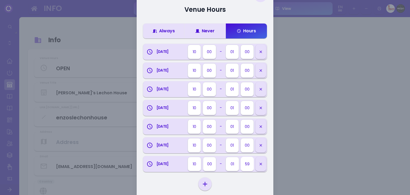
select select "00"
click at [305, 130] on div "Venue Hours Always Never Hours [DATE] 00 01 02 03 04 05 06 07 08 09 10 11 12 13…" at bounding box center [205, 102] width 410 height 252
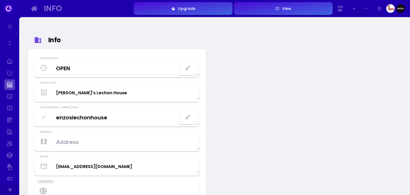
click at [191, 71] on icon "button" at bounding box center [188, 68] width 6 height 6
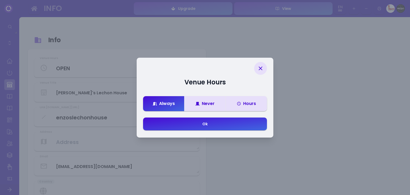
click at [243, 102] on span at bounding box center [240, 103] width 6 height 4
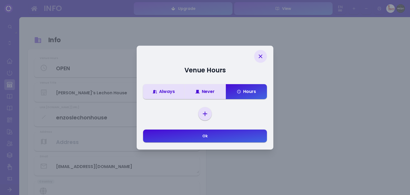
click at [208, 111] on select "[DATE] [DATE] [DATE] [DATE] [DATE] [DATE] [DATE]" at bounding box center [205, 114] width 11 height 8
select select "[DATE]"
click at [200, 118] on select "[DATE] [DATE] [DATE] [DATE] [DATE] [DATE] [DATE]" at bounding box center [205, 114] width 11 height 8
select select "00"
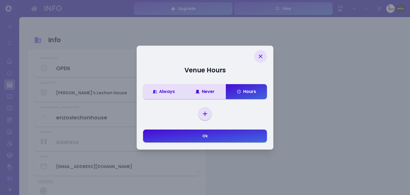
select select "23"
select select "59"
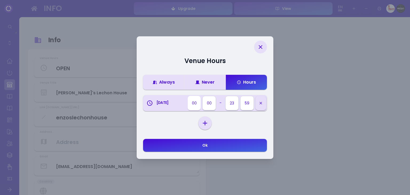
click at [191, 103] on select "00 01 02 03 04 05 06 07 08 09 10 11 12 13 14 15 16 17 18 19 20 21 22 23" at bounding box center [194, 103] width 13 height 14
select select "10"
click at [229, 103] on select "00 01 02 03 04 05 06 07 08 09 10 11 12 13 14 15 16 17 18 19 20 21 22 23" at bounding box center [232, 103] width 13 height 14
select select "01"
click at [241, 104] on select "00 05 10 15 20 25 30 35 40 45 50 55 59" at bounding box center [247, 103] width 13 height 14
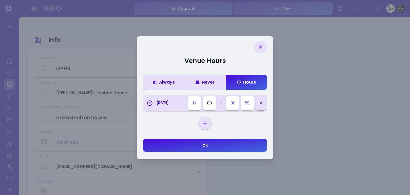
select select "00"
click at [230, 127] on div "[DATE] 00 01 02 03 04 05 06 07 08 09 10 11 12 13 14 15 16 17 18 19 20 21 22 23 …" at bounding box center [205, 110] width 124 height 37
click at [206, 127] on div "[DATE] [DATE] [DATE] [DATE] [DATE] [DATE] [DATE]" at bounding box center [204, 122] width 13 height 13
click at [202, 124] on select "[DATE] [DATE] [DATE] [DATE] [DATE] [DATE] [DATE]" at bounding box center [205, 123] width 11 height 8
select select "[DATE]"
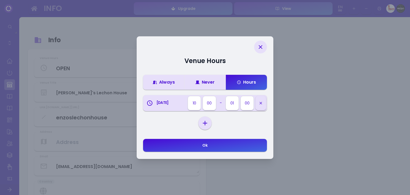
click at [200, 127] on select "[DATE] [DATE] [DATE] [DATE] [DATE] [DATE] [DATE]" at bounding box center [205, 123] width 11 height 8
select select "00"
select select "23"
select select "59"
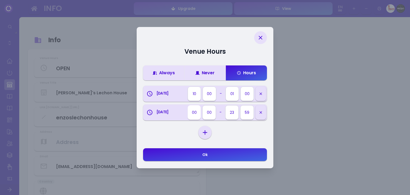
click at [194, 110] on select "00 01 02 03 04 05 06 07 08 09 10 11 12 13 14 15 16 17 18 19 20 21 22 23" at bounding box center [194, 112] width 13 height 14
select select "10"
click at [229, 112] on select "00 01 02 03 04 05 06 07 08 09 10 11 12 13 14 15 16 17 18 19 20 21 22 23" at bounding box center [232, 112] width 13 height 14
select select "01"
click at [248, 114] on select "00 05 10 15 20 25 30 35 40 45 50 55 59" at bounding box center [247, 112] width 13 height 14
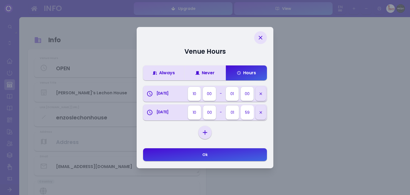
select select "00"
click at [208, 136] on select "[DATE] [DATE] [DATE] [DATE] [DATE] [DATE] [DATE]" at bounding box center [205, 132] width 11 height 8
select select "[DATE]"
click at [200, 136] on select "[DATE] [DATE] [DATE] [DATE] [DATE] [DATE] [DATE]" at bounding box center [205, 132] width 11 height 8
select select "00"
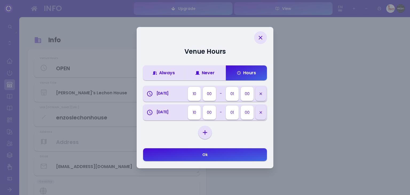
select select "00"
select select "23"
select select "59"
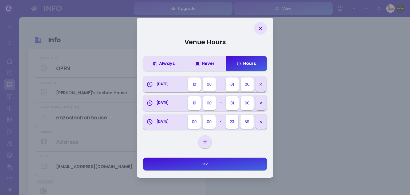
click at [197, 123] on select "00 01 02 03 04 05 06 07 08 09 10 11 12 13 14 15 16 17 18 19 20 21 22 23" at bounding box center [194, 122] width 13 height 14
select select "10"
click at [232, 121] on select "00 01 02 03 04 05 06 07 08 09 10 11 12 13 14 15 16 17 18 19 20 21 22 23" at bounding box center [232, 122] width 13 height 14
select select "01"
click at [248, 122] on select "00 05 10 15 20 25 30 35 40 45 50 55 59" at bounding box center [247, 122] width 13 height 14
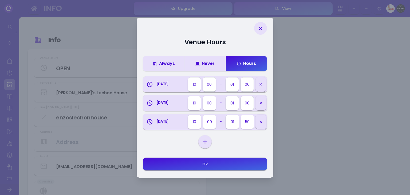
select select "00"
click at [206, 141] on select "[DATE] [DATE] [DATE] [DATE] [DATE] [DATE] [DATE]" at bounding box center [205, 142] width 11 height 8
select select "[DATE]"
click at [200, 146] on select "[DATE] [DATE] [DATE] [DATE] [DATE] [DATE] [DATE]" at bounding box center [205, 142] width 11 height 8
select select "00"
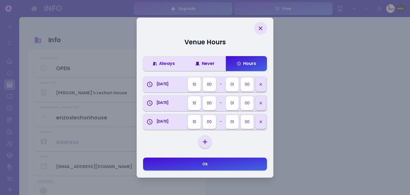
select select "00"
select select "23"
select select "59"
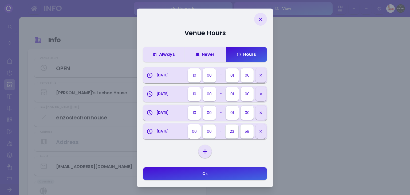
click at [195, 132] on select "00 01 02 03 04 05 06 07 08 09 10 11 12 13 14 15 16 17 18 19 20 21 22 23" at bounding box center [194, 131] width 13 height 14
select select "10"
click at [229, 128] on select "00 01 02 03 04 05 06 07 08 09 10 11 12 13 14 15 16 17 18 19 20 21 22 23" at bounding box center [232, 131] width 13 height 14
click at [234, 133] on select "00 01 02 03 04 05 06 07 08 09 10 11 12 13 14 15 16 17 18 19 20 21 22 23" at bounding box center [232, 131] width 13 height 14
select select "01"
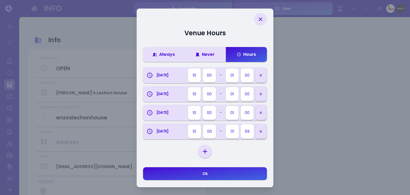
click at [246, 131] on select "00 05 10 15 20 25 30 35 40 45 50 55 59" at bounding box center [247, 131] width 13 height 14
select select "00"
click at [205, 150] on select "[DATE] [DATE] [DATE] [DATE] [DATE] [DATE] [DATE]" at bounding box center [205, 151] width 11 height 8
select select "[DATE]"
click at [200, 155] on select "[DATE] [DATE] [DATE] [DATE] [DATE] [DATE] [DATE]" at bounding box center [205, 151] width 11 height 8
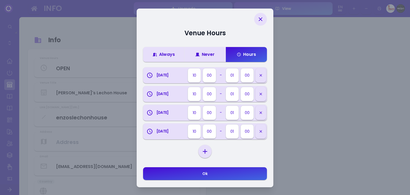
select select "00"
select select "23"
select select "59"
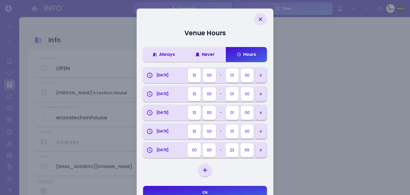
click at [193, 152] on select "00 01 02 03 04 05 06 07 08 09 10 11 12 13 14 15 16 17 18 19 20 21 22 23" at bounding box center [194, 150] width 13 height 14
select select "10"
click at [230, 151] on select "00 01 02 03 04 05 06 07 08 09 10 11 12 13 14 15 16 17 18 19 20 21 22 23" at bounding box center [232, 150] width 13 height 14
select select "01"
click at [249, 151] on select "00 05 10 15 20 25 30 35 40 45 50 55 59" at bounding box center [247, 150] width 13 height 14
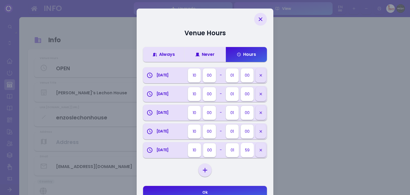
select select "00"
click at [203, 167] on select "[DATE] [DATE] [DATE] [DATE] [DATE] [DATE] [DATE]" at bounding box center [205, 170] width 11 height 8
select select "[DATE]"
click at [200, 174] on select "[DATE] [DATE] [DATE] [DATE] [DATE] [DATE] [DATE]" at bounding box center [205, 170] width 11 height 8
select select "00"
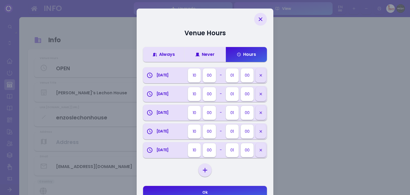
select select "00"
select select "23"
select select "59"
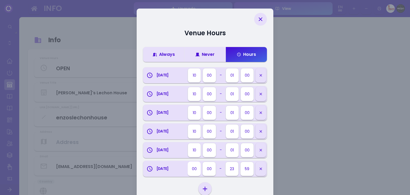
click at [193, 167] on select "00 01 02 03 04 05 06 07 08 09 10 11 12 13 14 15 16 17 18 19 20 21 22 23" at bounding box center [194, 169] width 13 height 14
select select "10"
click at [234, 168] on select "00 01 02 03 04 05 06 07 08 09 10 11 12 13 14 15 16 17 18 19 20 21 22 23" at bounding box center [232, 169] width 13 height 14
select select "01"
click at [244, 168] on select "00 05 10 15 20 25 30 35 40 45 50 55 59" at bounding box center [247, 169] width 13 height 14
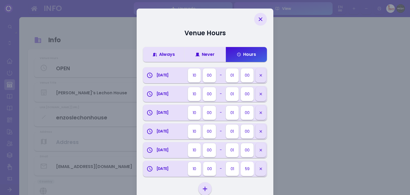
select select "00"
click at [204, 188] on select "[DATE] [DATE] [DATE] [DATE] [DATE] [DATE] [DATE]" at bounding box center [205, 189] width 11 height 8
select select "[DATE]"
click at [200, 193] on select "[DATE] [DATE] [DATE] [DATE] [DATE] [DATE] [DATE]" at bounding box center [205, 189] width 11 height 8
select select "00"
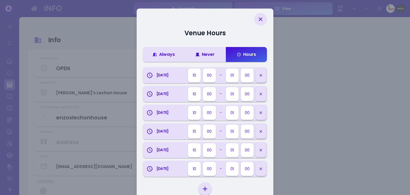
select select "00"
select select "23"
select select "59"
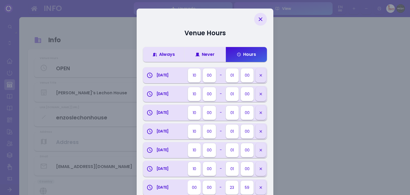
click at [193, 187] on select "00 01 02 03 04 05 06 07 08 09 10 11 12 13 14 15 16 17 18 19 20 21 22 23" at bounding box center [194, 187] width 13 height 14
select select "10"
click at [235, 189] on select "00 01 02 03 04 05 06 07 08 09 10 11 12 13 14 15 16 17 18 19 20 21 22 23" at bounding box center [232, 187] width 13 height 14
select select "01"
click at [250, 187] on select "00 05 10 15 20 25 30 35 40 45 50 55 59" at bounding box center [247, 187] width 13 height 14
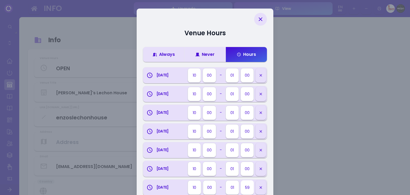
select select "00"
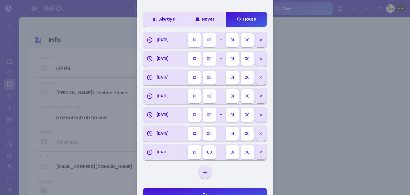
scroll to position [45, 0]
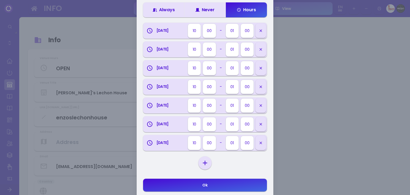
click at [214, 184] on button "Ok" at bounding box center [205, 185] width 124 height 13
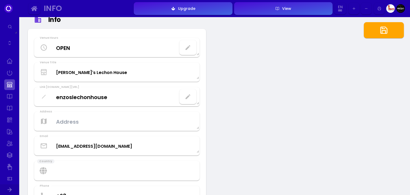
scroll to position [23, 0]
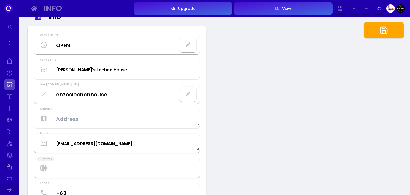
click at [191, 48] on button "button" at bounding box center [187, 44] width 17 height 15
select select "10"
select select "00"
select select "01"
select select "00"
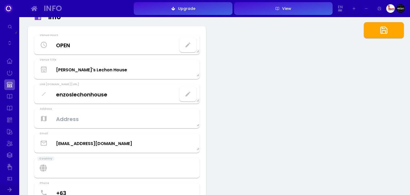
select select "10"
select select "00"
select select "01"
select select "00"
select select "10"
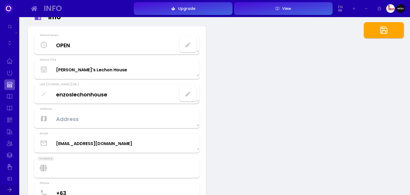
select select "00"
select select "01"
select select "00"
select select "10"
select select "00"
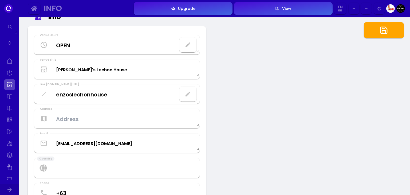
select select "01"
select select "00"
select select "10"
select select "00"
select select "01"
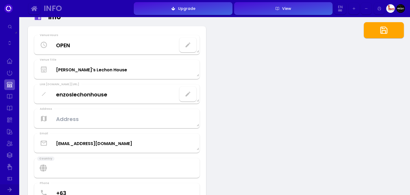
select select "00"
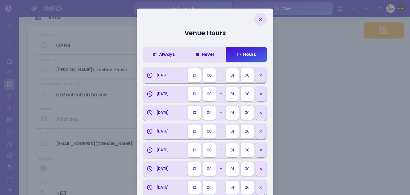
click at [262, 22] on icon at bounding box center [260, 19] width 6 height 6
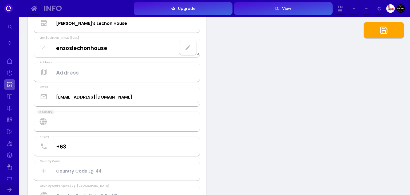
scroll to position [69, 0]
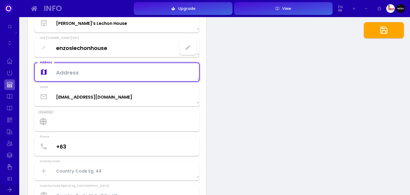
click at [108, 76] on textarea at bounding box center [117, 72] width 165 height 16
click at [80, 72] on textarea at bounding box center [117, 72] width 165 height 16
click at [72, 73] on textarea "Proper 2, [GEOGRAPHIC_DATA], [GEOGRAPHIC_DATA], [GEOGRAPHIC_DATA]" at bounding box center [117, 72] width 165 height 13
click at [91, 121] on select "[GEOGRAPHIC_DATA] [GEOGRAPHIC_DATA] [GEOGRAPHIC_DATA] [US_STATE] [GEOGRAPHIC_DA…" at bounding box center [117, 122] width 166 height 20
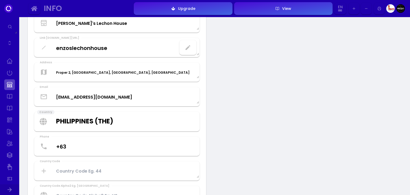
click at [34, 112] on select "[GEOGRAPHIC_DATA] [GEOGRAPHIC_DATA] [GEOGRAPHIC_DATA] [US_STATE] [GEOGRAPHIC_DA…" at bounding box center [117, 122] width 166 height 20
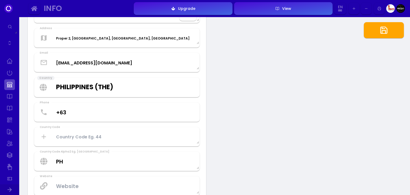
scroll to position [104, 0]
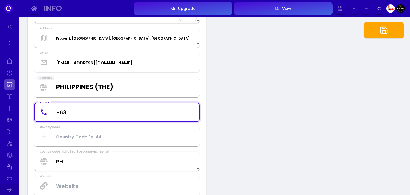
click at [91, 116] on input "+63" at bounding box center [117, 112] width 165 height 16
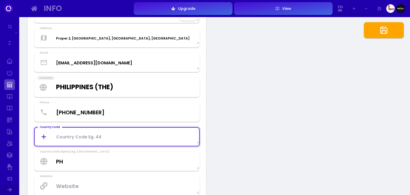
click at [93, 133] on Code at bounding box center [117, 137] width 165 height 14
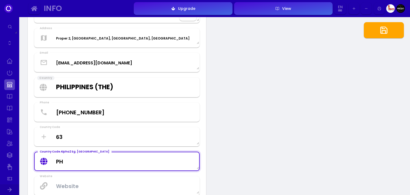
click at [85, 162] on US "PH" at bounding box center [117, 161] width 165 height 16
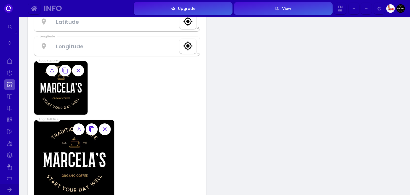
scroll to position [342, 0]
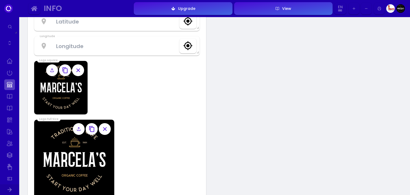
click at [52, 71] on icon at bounding box center [51, 71] width 3 height 1
click at [0, 0] on input "file" at bounding box center [0, 0] width 0 height 0
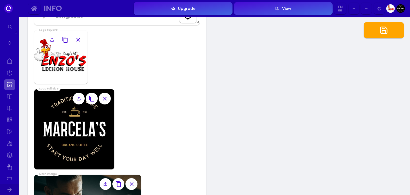
scroll to position [373, 0]
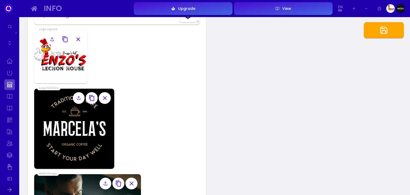
click at [77, 97] on icon at bounding box center [79, 98] width 4 height 4
click at [0, 0] on input "file" at bounding box center [0, 0] width 0 height 0
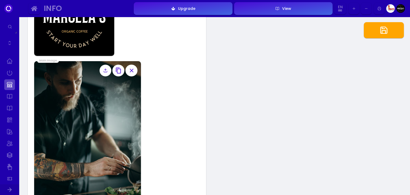
scroll to position [496, 0]
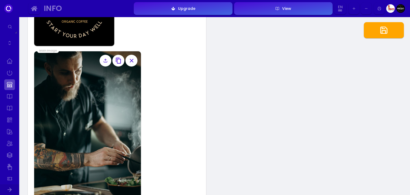
click at [104, 61] on icon at bounding box center [105, 60] width 4 height 4
click at [0, 0] on input "file" at bounding box center [0, 0] width 0 height 0
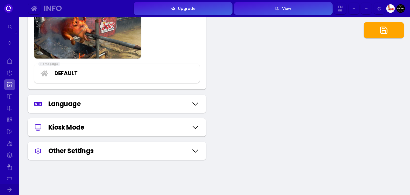
scroll to position [552, 0]
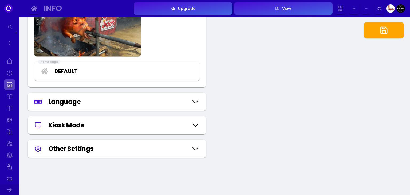
click at [135, 101] on div "Language" at bounding box center [118, 102] width 140 height 10
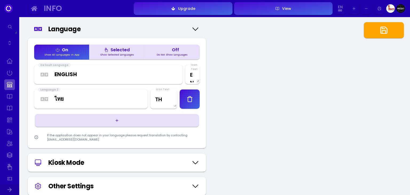
scroll to position [629, 0]
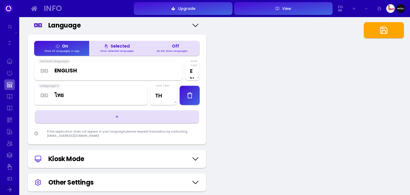
click at [92, 97] on select "Afaraf Аҧсуа Afrikaans አማርኛ العربية অসমীয়া Aymar aru Azərbaycan dili Башҡорт т…" at bounding box center [98, 95] width 88 height 8
click at [54, 91] on select "Afaraf Аҧсуа Afrikaans አማርኛ العربية অসমীয়া Aymar aru Azərbaycan dili Башҡорт т…" at bounding box center [98, 95] width 88 height 8
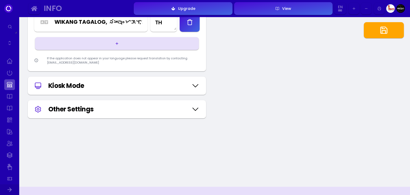
scroll to position [703, 0]
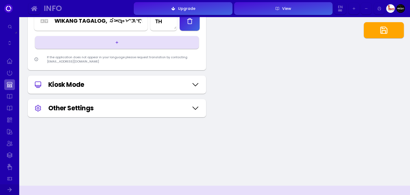
click at [121, 87] on div "Kiosk Mode" at bounding box center [118, 85] width 140 height 10
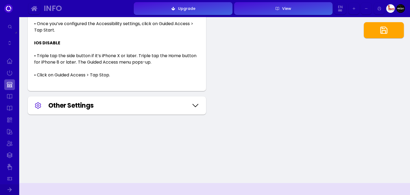
scroll to position [1239, 0]
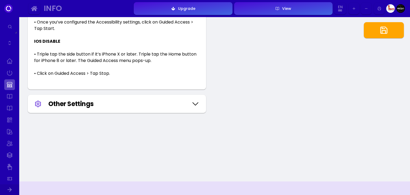
click at [110, 111] on div "Other Settings" at bounding box center [117, 104] width 178 height 18
click at [110, 108] on div "Other Settings" at bounding box center [118, 104] width 140 height 10
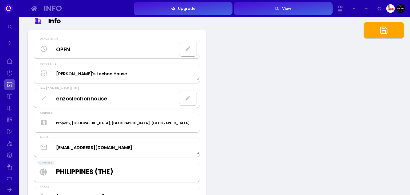
scroll to position [0, 0]
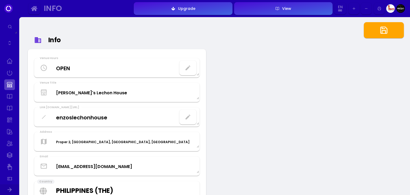
click at [384, 32] on icon "button" at bounding box center [384, 30] width 9 height 9
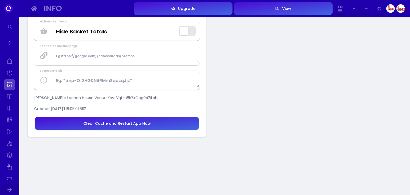
scroll to position [1390, 0]
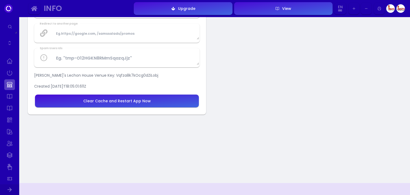
click at [136, 100] on div "Clear Cache and Restart App Now" at bounding box center [117, 101] width 68 height 4
